Goal: Task Accomplishment & Management: Manage account settings

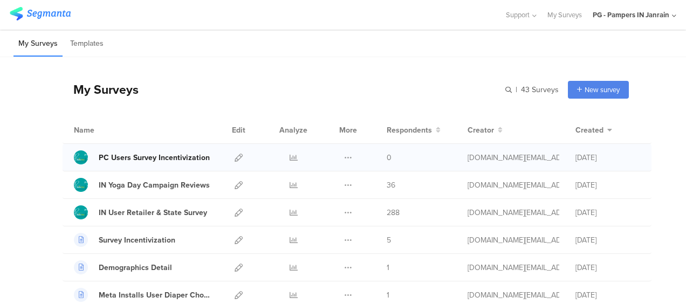
click at [136, 159] on div "PC Users Survey Incentivization" at bounding box center [154, 157] width 111 height 11
click at [235, 158] on icon at bounding box center [239, 158] width 8 height 8
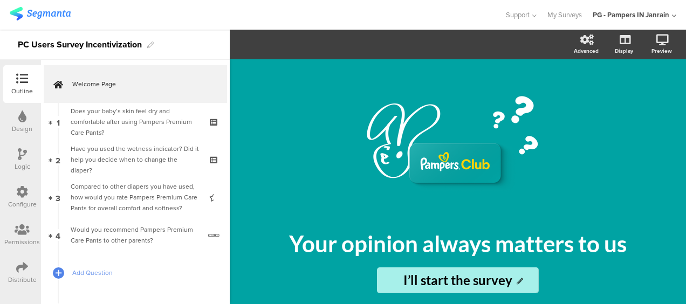
click at [23, 267] on icon at bounding box center [22, 268] width 12 height 12
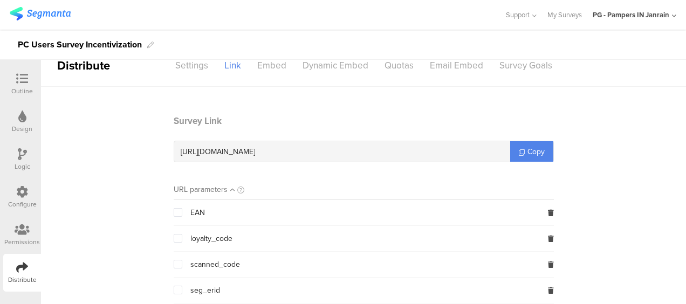
scroll to position [102, 0]
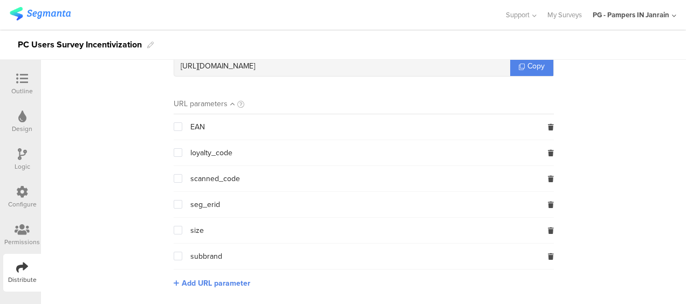
click at [174, 204] on span at bounding box center [178, 204] width 9 height 9
click at [182, 200] on input "checkbox" at bounding box center [182, 200] width 0 height 0
click at [536, 65] on span "Copy" at bounding box center [536, 65] width 17 height 11
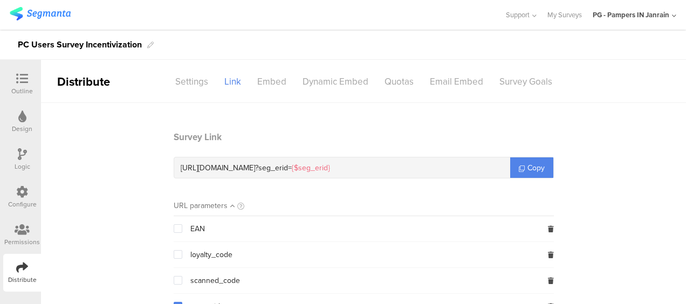
click at [26, 192] on icon at bounding box center [22, 192] width 12 height 12
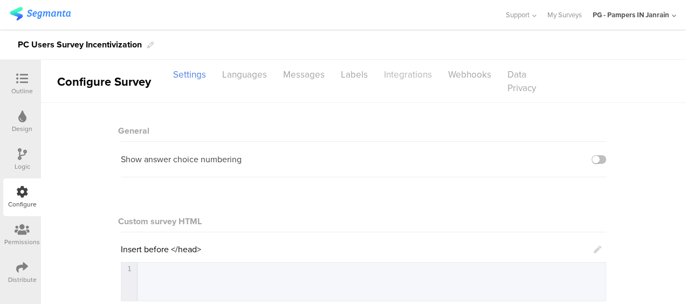
click at [397, 81] on div "Integrations" at bounding box center [408, 74] width 64 height 19
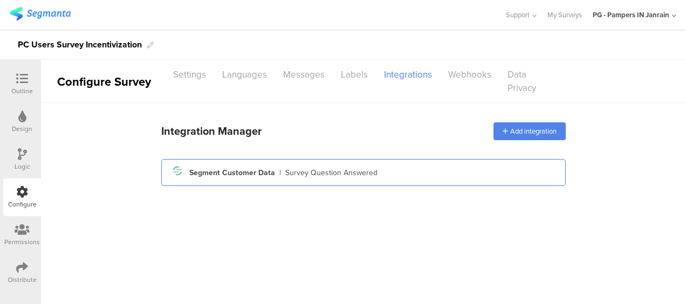
click at [428, 176] on div "Segment icon Created with Sketch. Segment Customer Data | Survey Question Answe…" at bounding box center [363, 172] width 387 height 18
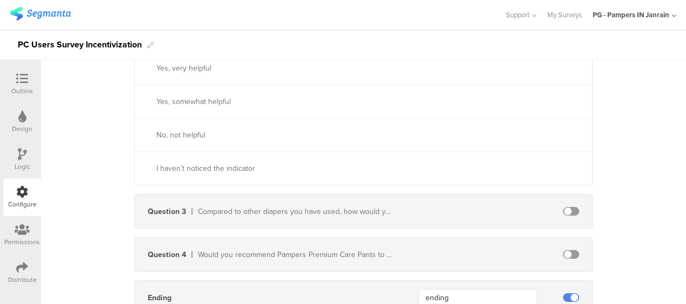
scroll to position [677, 0]
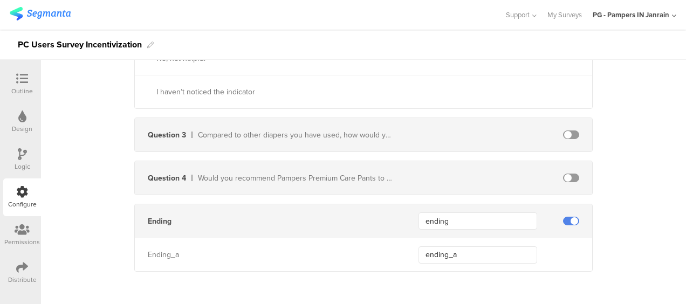
click at [22, 119] on icon at bounding box center [22, 117] width 8 height 12
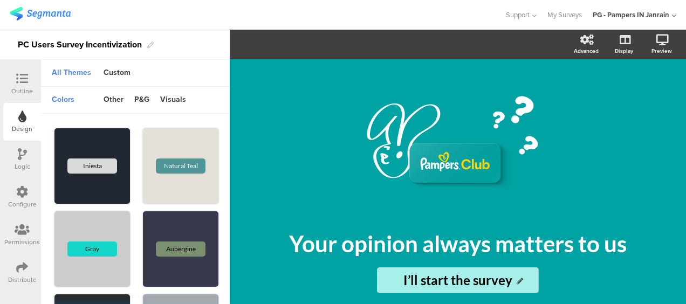
click at [21, 77] on icon at bounding box center [22, 79] width 12 height 12
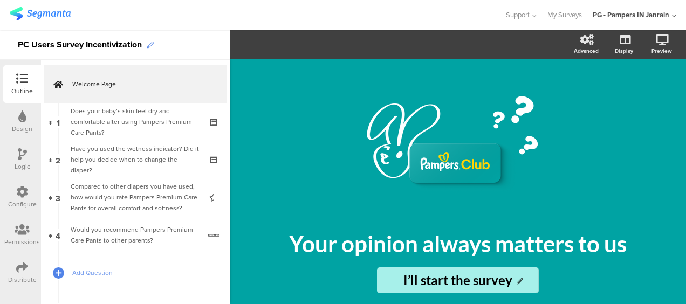
click at [149, 46] on icon at bounding box center [150, 45] width 6 height 6
click at [125, 44] on div "PC Users Survey Incentivization" at bounding box center [80, 44] width 124 height 17
copy div "PC Users Survey Incentivization"
